Goal: Navigation & Orientation: Find specific page/section

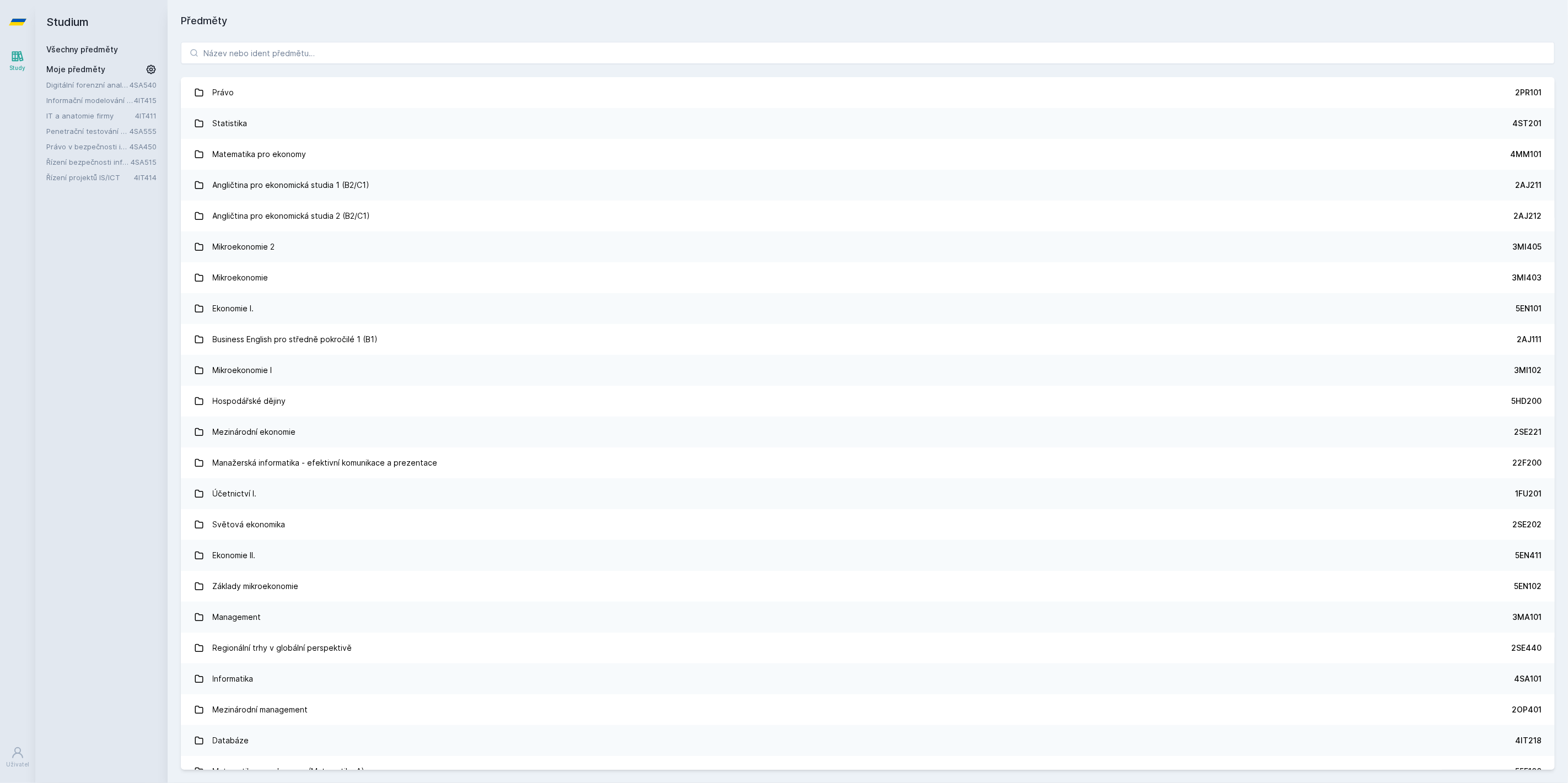
click at [83, 113] on link "IT a anatomie firmy" at bounding box center [91, 116] width 89 height 11
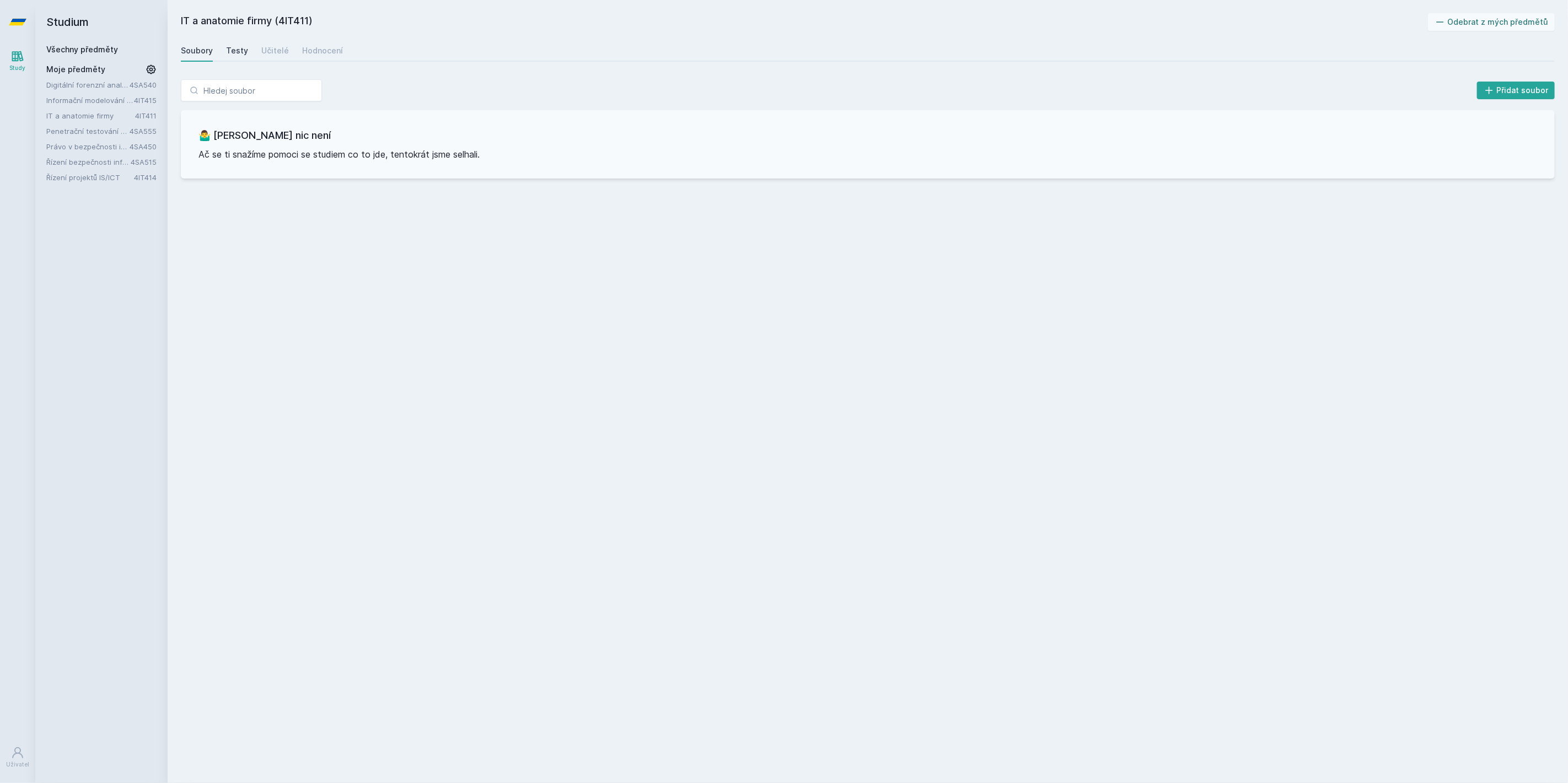
click at [231, 54] on div "Testy" at bounding box center [237, 50] width 22 height 11
click at [275, 54] on div "Učitelé" at bounding box center [275, 50] width 27 height 11
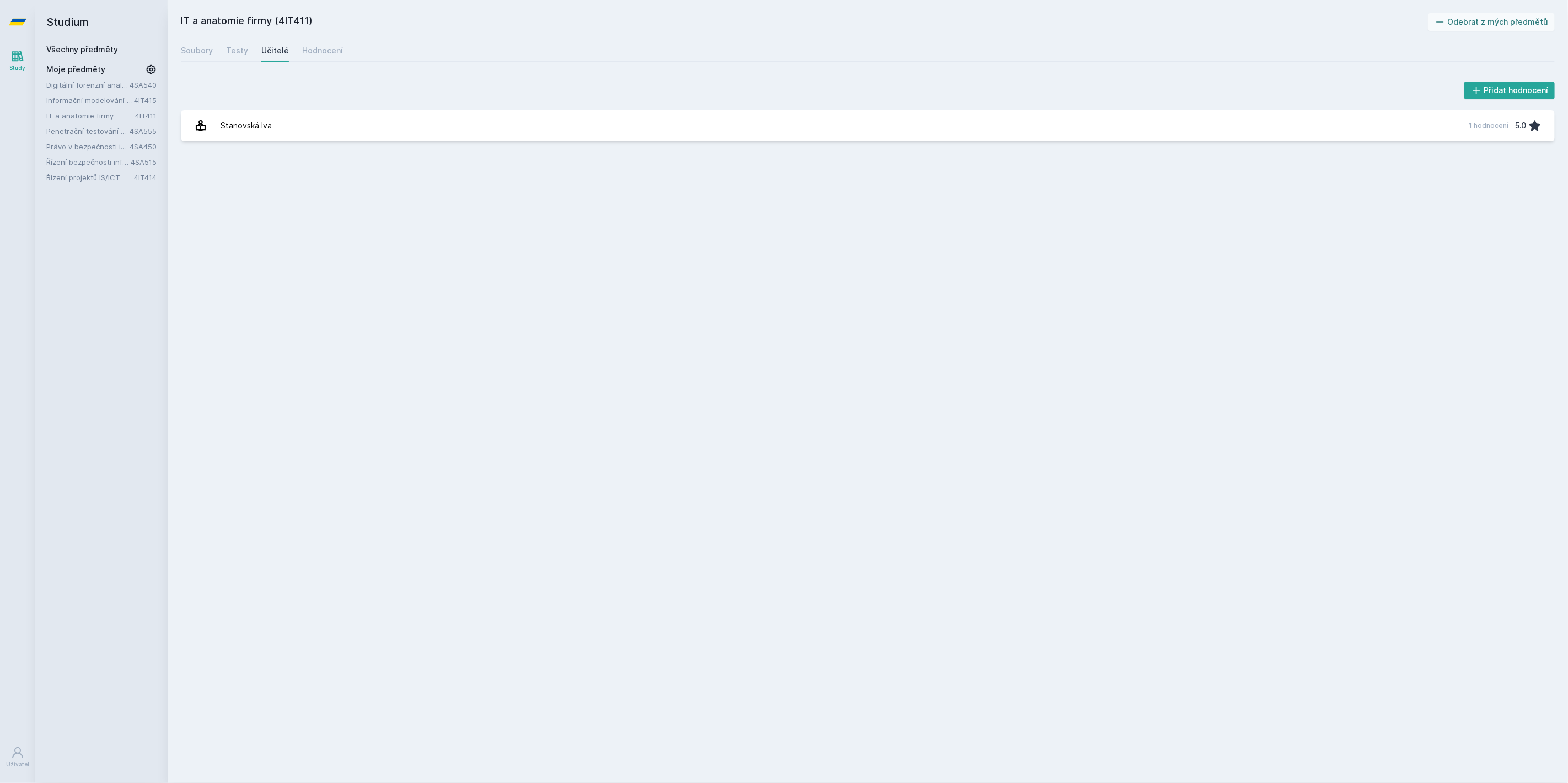
click at [215, 54] on div "Soubory Testy Učitelé Hodnocení" at bounding box center [867, 50] width 1374 height 22
click at [206, 52] on div "Soubory" at bounding box center [197, 50] width 32 height 11
